Goal: Answer question/provide support: Share knowledge or assist other users

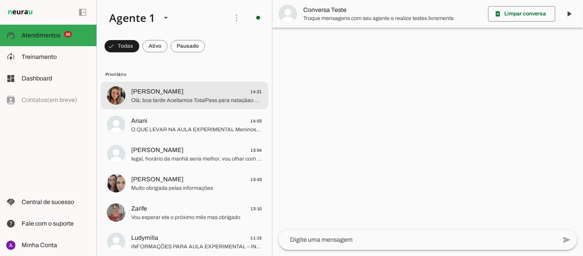
click at [169, 99] on span "Olá, boa tarde Aceitamos TotalPass para nataçãao a partir do plano TP5+ com age…" at bounding box center [196, 101] width 131 height 8
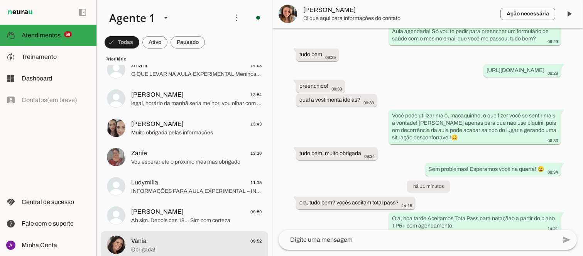
scroll to position [228, 0]
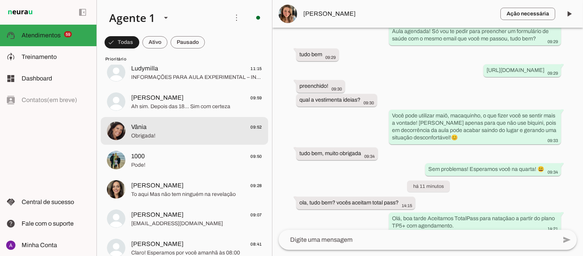
click at [120, 129] on img at bounding box center [116, 131] width 19 height 19
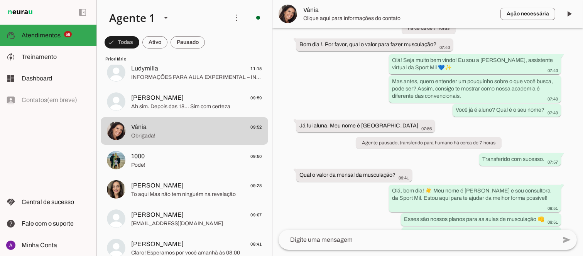
scroll to position [32, 0]
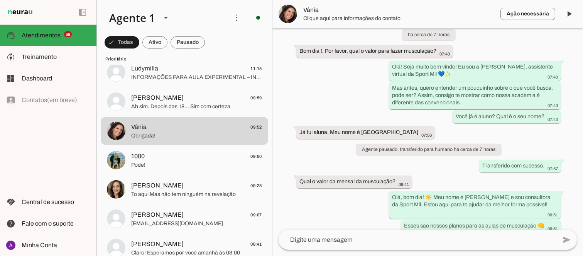
click at [289, 16] on img at bounding box center [287, 14] width 19 height 19
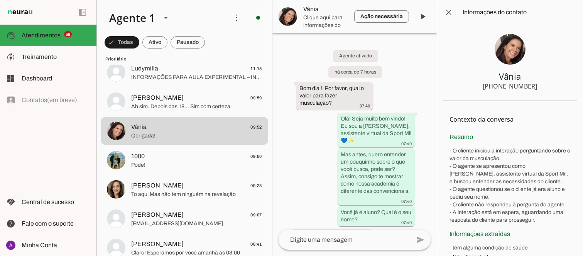
click at [507, 47] on img at bounding box center [509, 49] width 31 height 31
click at [508, 49] on img at bounding box center [509, 49] width 31 height 31
drag, startPoint x: 508, startPoint y: 49, endPoint x: 520, endPoint y: 54, distance: 13.1
click at [509, 49] on img at bounding box center [509, 49] width 31 height 31
